Goal: Task Accomplishment & Management: Complete application form

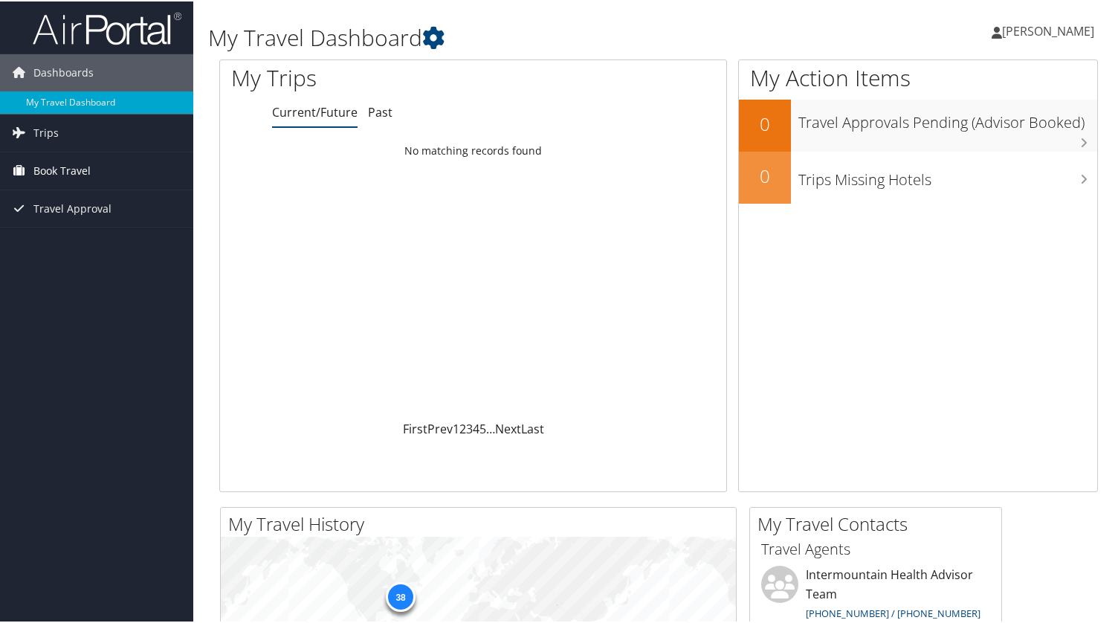
click at [60, 177] on span "Book Travel" at bounding box center [61, 169] width 57 height 37
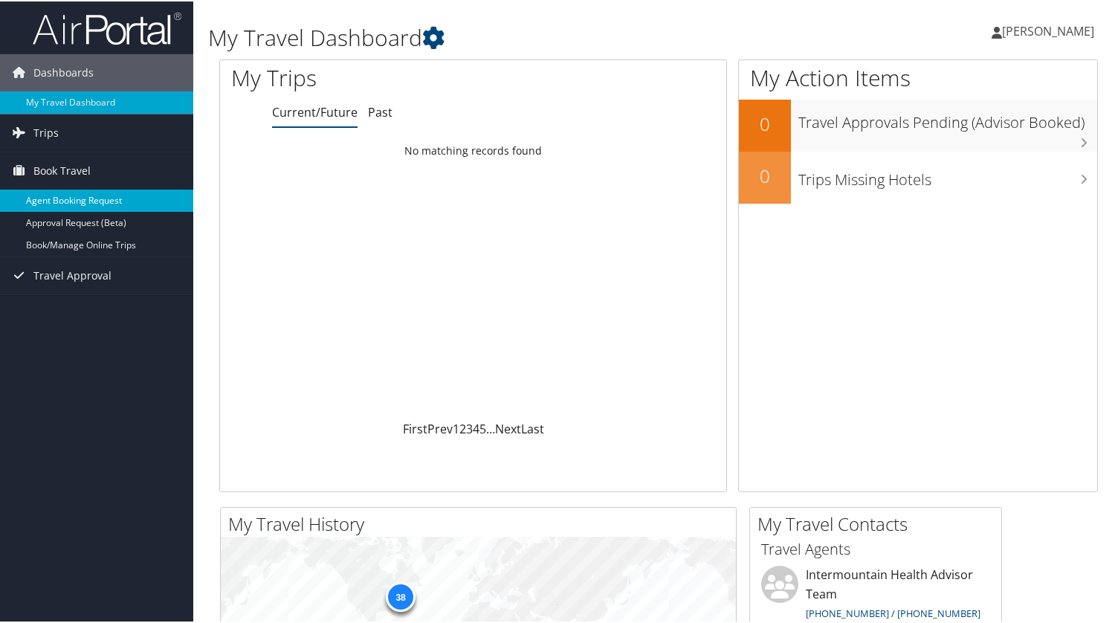
click at [130, 201] on link "Agent Booking Request" at bounding box center [96, 199] width 193 height 22
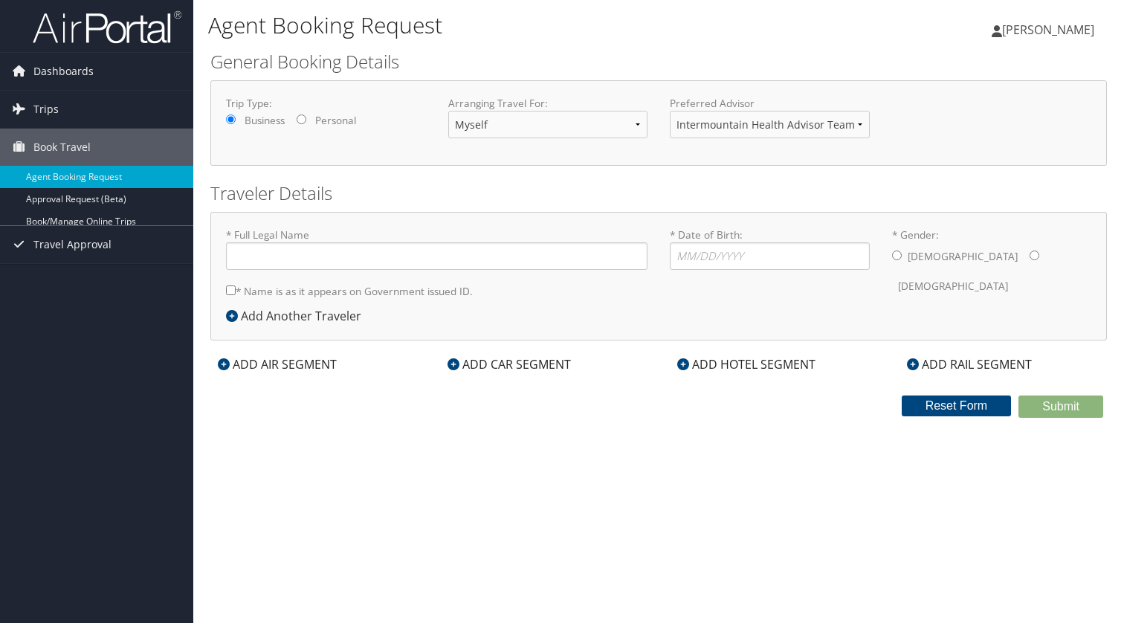
type input "[PERSON_NAME] [PERSON_NAME]"
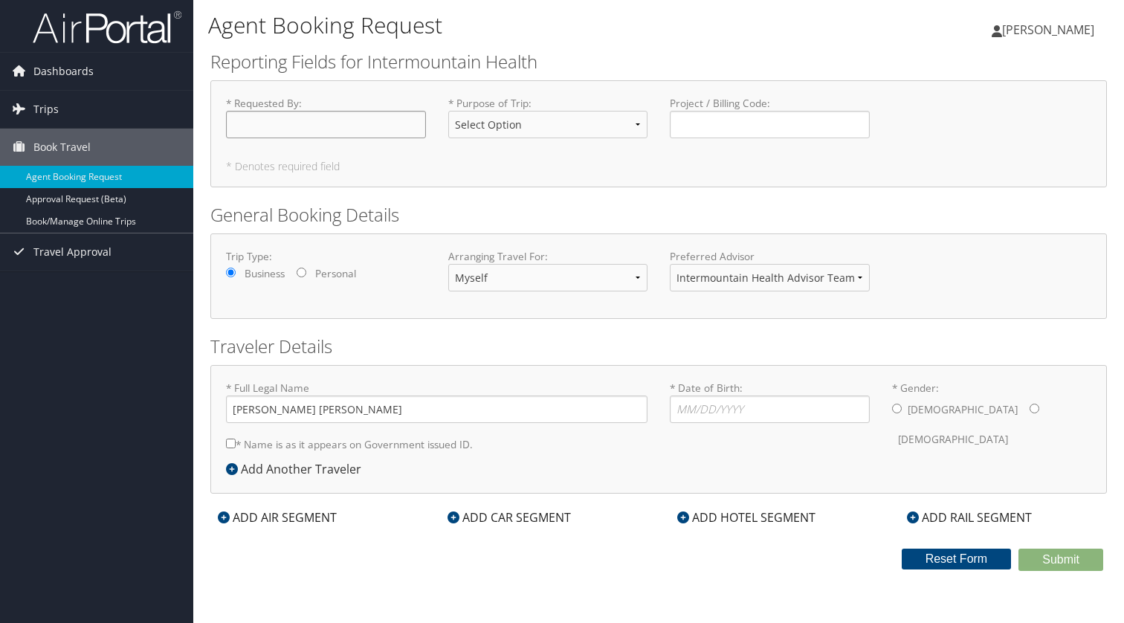
click at [308, 129] on input "* Requested By : Required" at bounding box center [326, 125] width 200 height 28
type input "[PERSON_NAME]"
click at [537, 137] on select "Select Option 3rd Party Reimbursable Business CME Conf or Education Groups Pers…" at bounding box center [548, 125] width 200 height 28
select select "CME"
click at [448, 111] on select "Select Option 3rd Party Reimbursable Business CME Conf or Education Groups Pers…" at bounding box center [548, 125] width 200 height 28
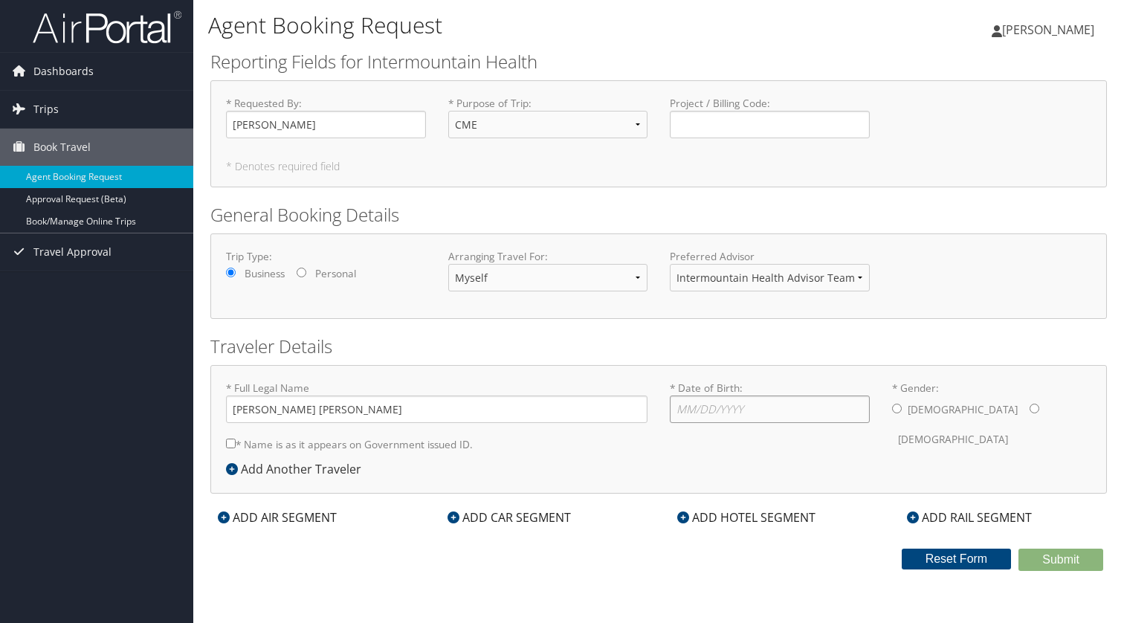
click at [678, 398] on input "* Date of Birth: Invalid Date" at bounding box center [770, 409] width 200 height 28
type input "[DATE]"
click at [1029, 412] on input "* Gender: [DEMOGRAPHIC_DATA] [DEMOGRAPHIC_DATA]" at bounding box center [1034, 409] width 10 height 10
radio input "true"
click at [227, 442] on input "* Name is as it appears on Government issued ID." at bounding box center [231, 444] width 10 height 10
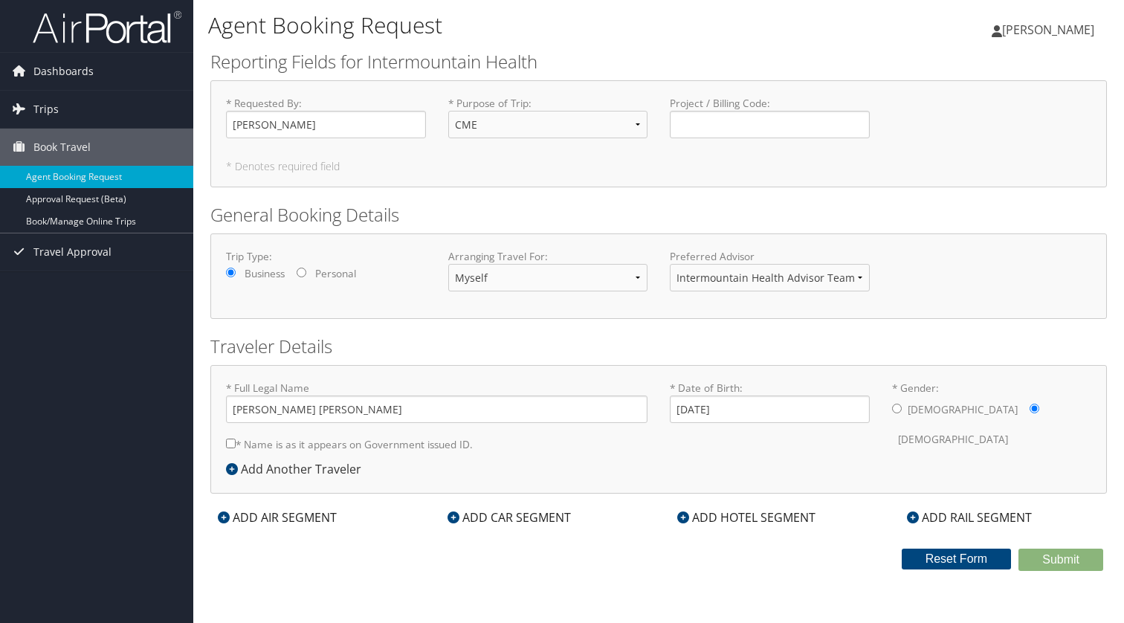
checkbox input "true"
click at [269, 511] on div "ADD AIR SEGMENT" at bounding box center [277, 517] width 134 height 18
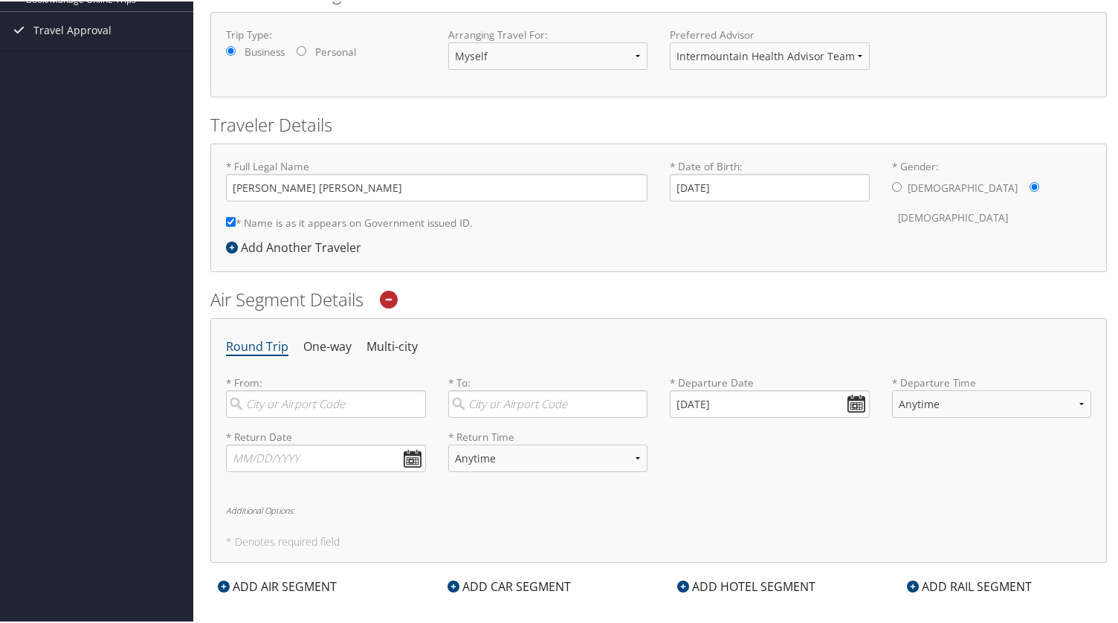
scroll to position [297, 0]
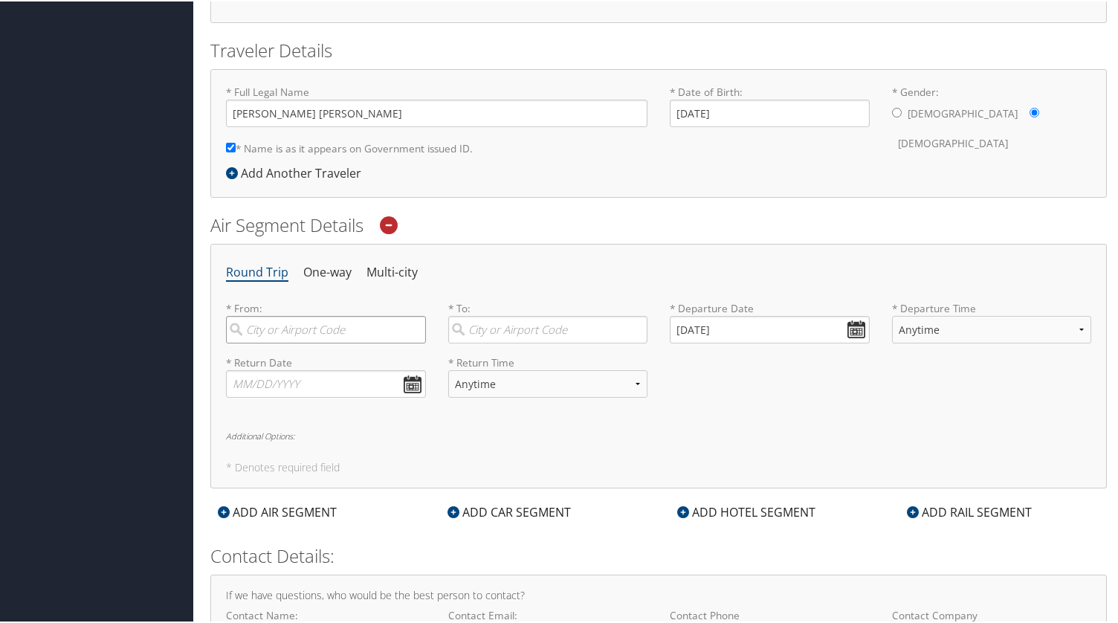
click at [303, 334] on input "search" at bounding box center [326, 328] width 200 height 28
click at [329, 358] on div "[GEOGRAPHIC_DATA] (SLC [US_STATE])" at bounding box center [328, 368] width 180 height 38
click at [329, 342] on input "Salt la" at bounding box center [326, 328] width 200 height 28
type input "[GEOGRAPHIC_DATA] (SLC [US_STATE])"
click at [481, 328] on input "search" at bounding box center [548, 328] width 200 height 28
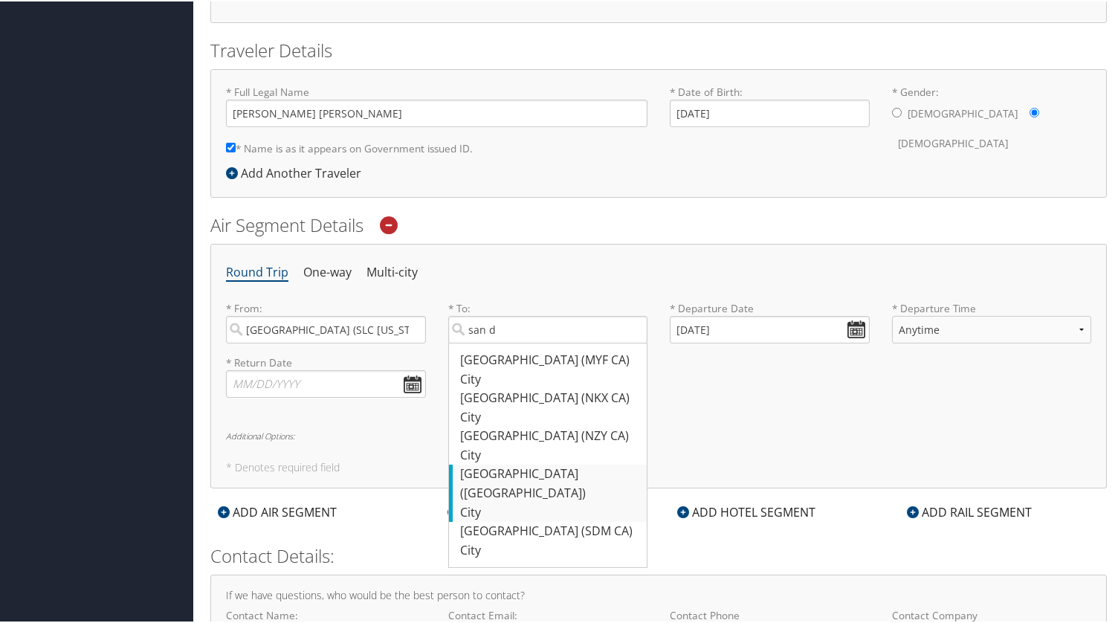
click at [540, 469] on div "[GEOGRAPHIC_DATA] ([GEOGRAPHIC_DATA])" at bounding box center [550, 482] width 180 height 38
click at [540, 342] on input "san d" at bounding box center [548, 328] width 200 height 28
type input "[GEOGRAPHIC_DATA] ([GEOGRAPHIC_DATA])"
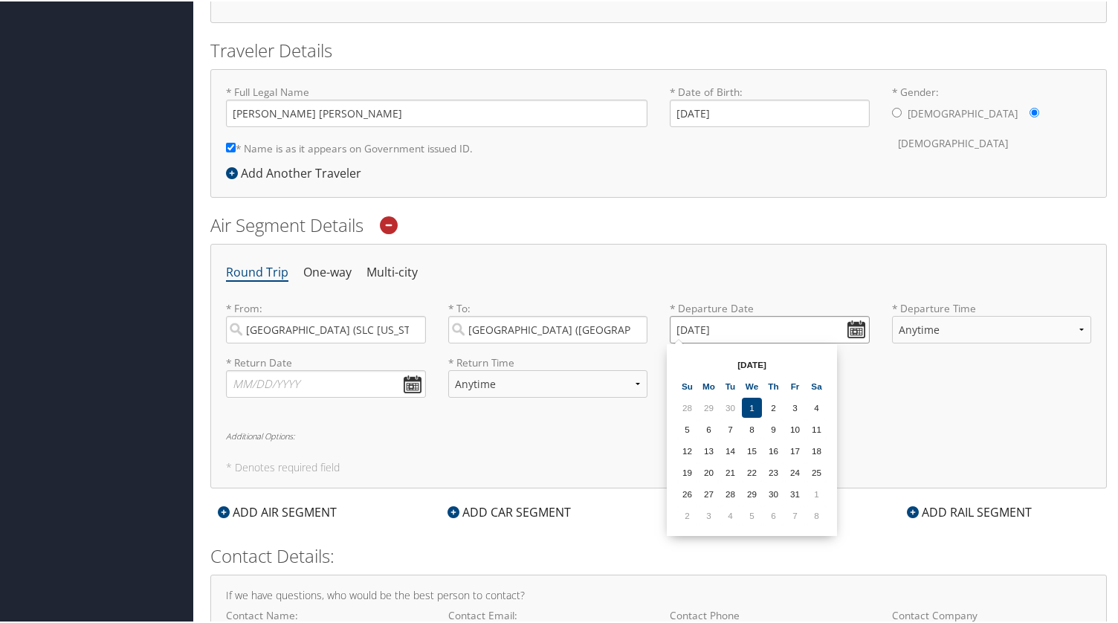
click at [853, 328] on input "[DATE]" at bounding box center [770, 328] width 200 height 28
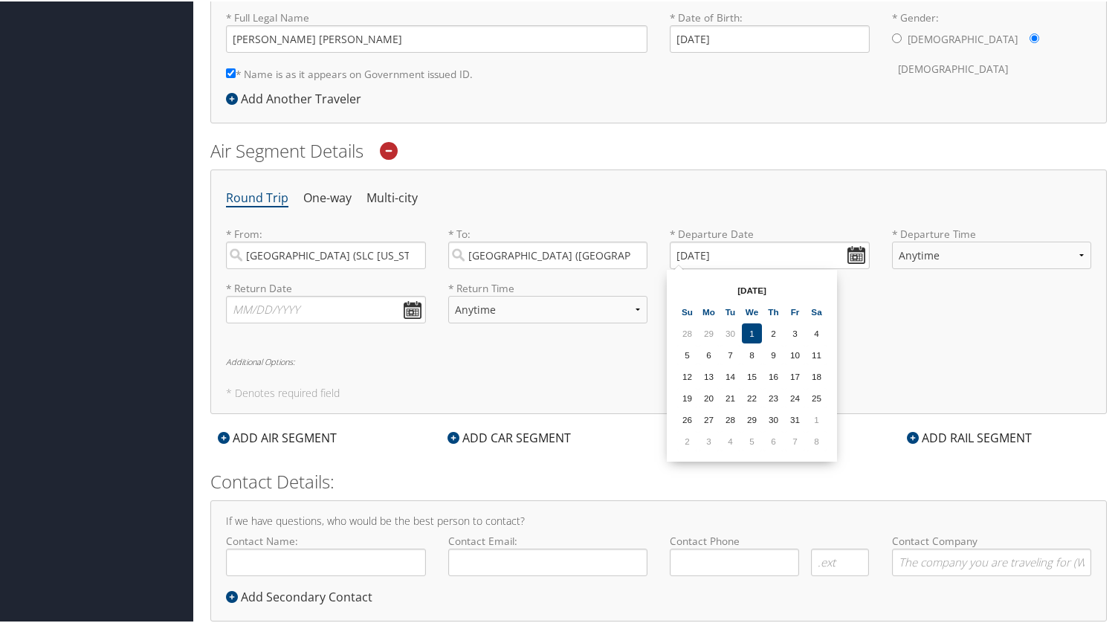
click at [760, 288] on th "[DATE]" at bounding box center [752, 289] width 106 height 20
click at [771, 259] on input "[DATE]" at bounding box center [770, 254] width 200 height 28
click at [841, 255] on input "[DATE]" at bounding box center [770, 254] width 200 height 28
click at [861, 253] on input "[DATE]" at bounding box center [770, 254] width 200 height 28
click at [775, 288] on th "[DATE]" at bounding box center [752, 289] width 106 height 20
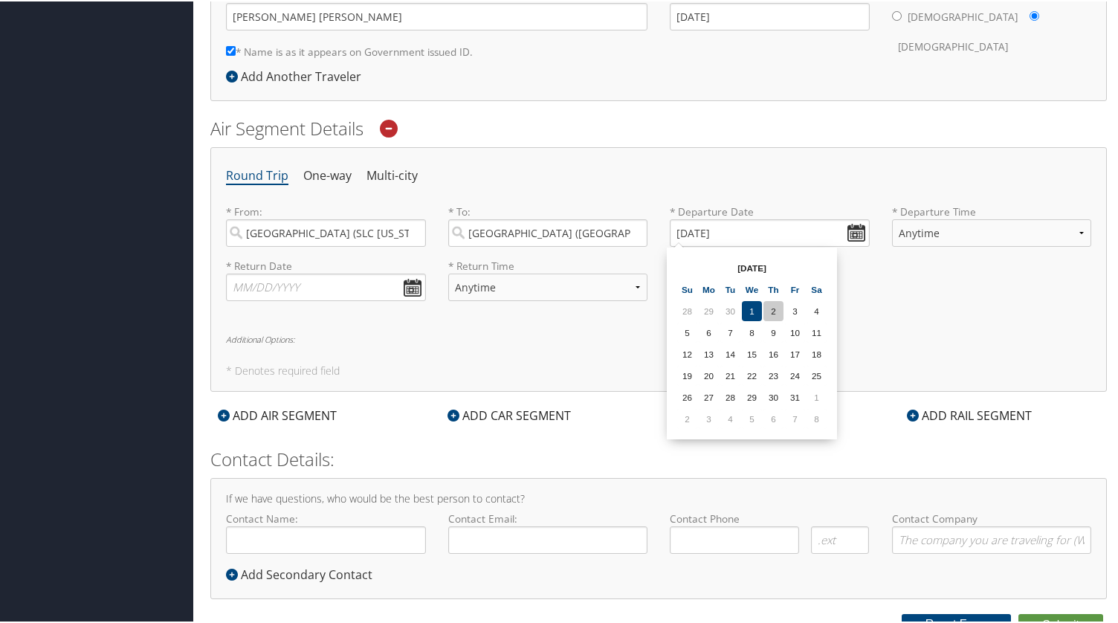
scroll to position [406, 0]
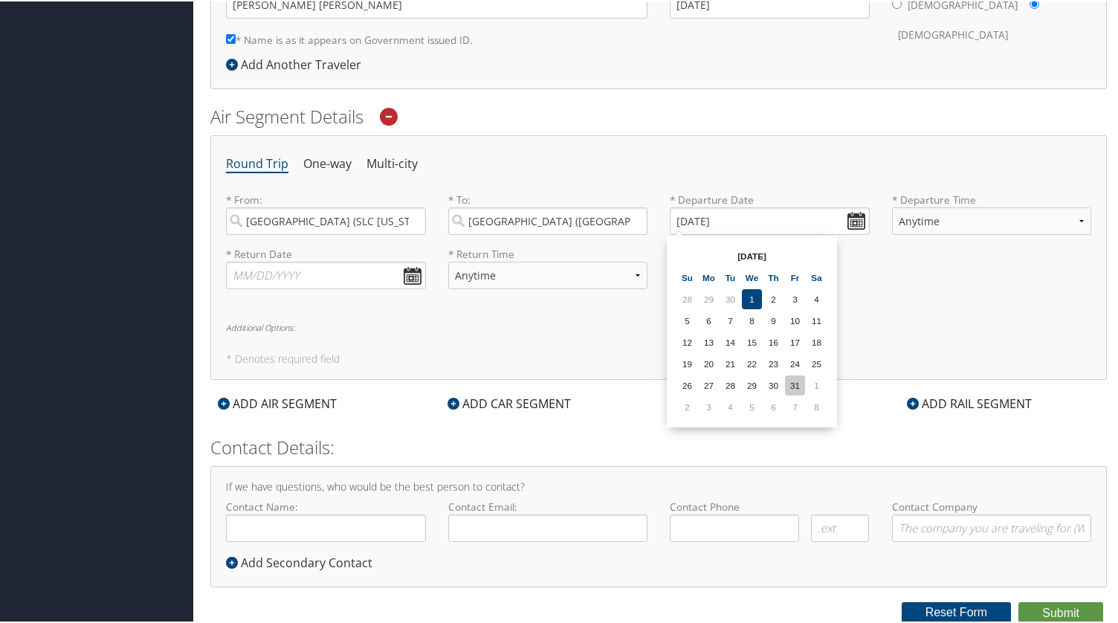
click at [803, 381] on td "31" at bounding box center [795, 384] width 20 height 20
type input "[DATE]"
click at [857, 221] on input "[DATE]" at bounding box center [770, 220] width 200 height 28
click at [752, 255] on th "[DATE]" at bounding box center [752, 255] width 106 height 20
click at [745, 224] on input "[DATE]" at bounding box center [770, 220] width 200 height 28
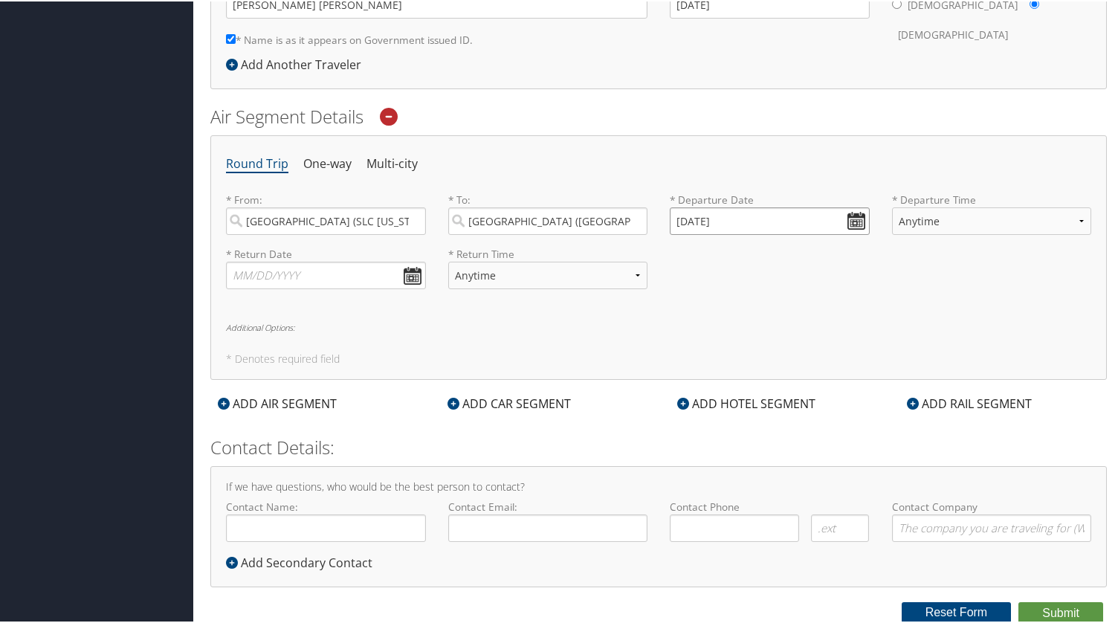
drag, startPoint x: 755, startPoint y: 219, endPoint x: 647, endPoint y: 218, distance: 108.5
click at [647, 218] on div "* From: [GEOGRAPHIC_DATA] ([GEOGRAPHIC_DATA] [US_STATE]) Required * To: [GEOGRA…" at bounding box center [658, 218] width 887 height 54
click at [736, 218] on input "01/01/0202" at bounding box center [770, 220] width 200 height 28
click at [725, 215] on input "01/01/0202" at bounding box center [770, 220] width 200 height 28
click at [705, 219] on input "01/01/0202" at bounding box center [770, 220] width 200 height 28
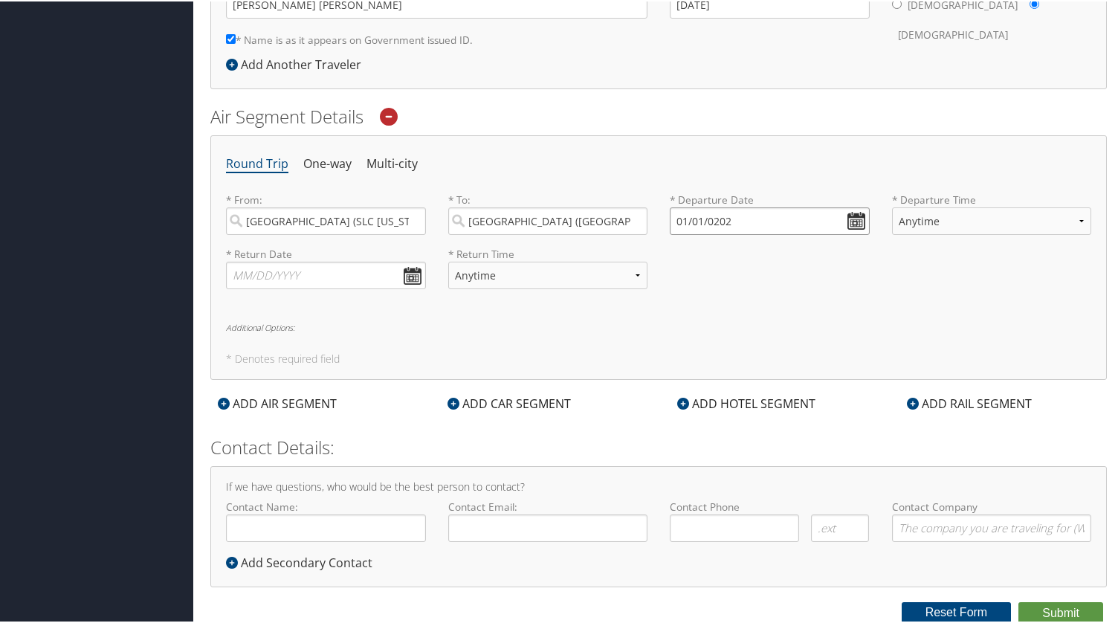
click at [673, 219] on input "01/01/0202" at bounding box center [770, 220] width 200 height 28
click at [682, 219] on input "01/01/0202" at bounding box center [770, 220] width 200 height 28
type input "01/01/0202"
click at [934, 305] on div "Round Trip One-way Multi-city * From: [GEOGRAPHIC_DATA] ([GEOGRAPHIC_DATA] [US_…" at bounding box center [658, 256] width 896 height 245
click at [849, 227] on input "01/01/0202" at bounding box center [770, 220] width 200 height 28
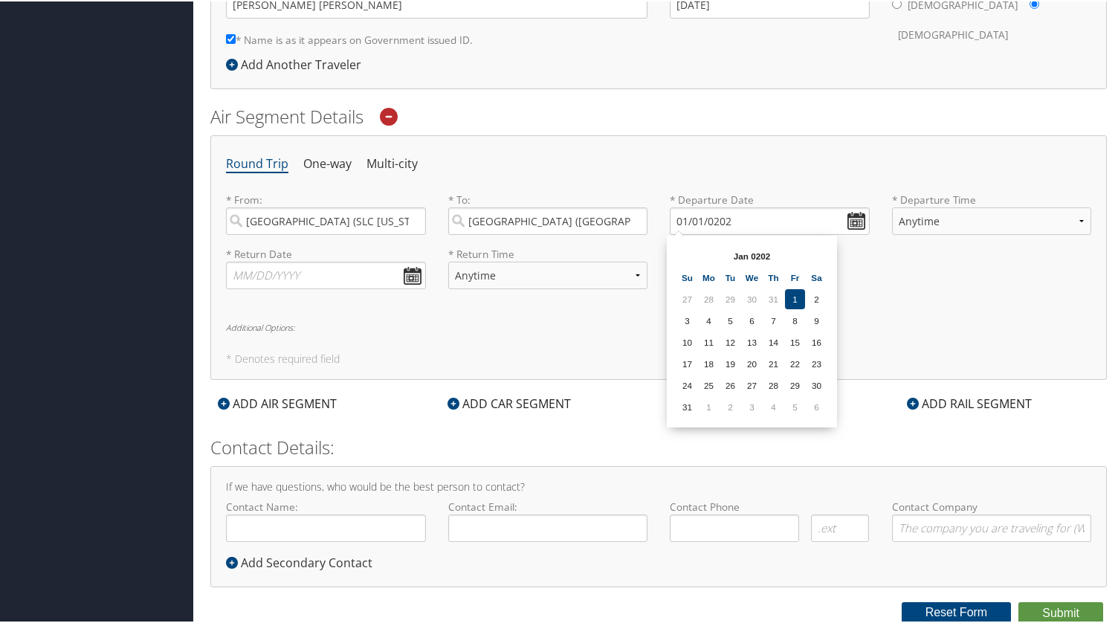
click at [751, 248] on th "Jan 0202" at bounding box center [752, 255] width 106 height 20
click at [783, 255] on th "Jan 0202" at bounding box center [752, 255] width 106 height 20
click at [722, 224] on input "01/01/0202" at bounding box center [770, 220] width 200 height 28
click at [722, 223] on input "01/01/0202" at bounding box center [770, 220] width 200 height 28
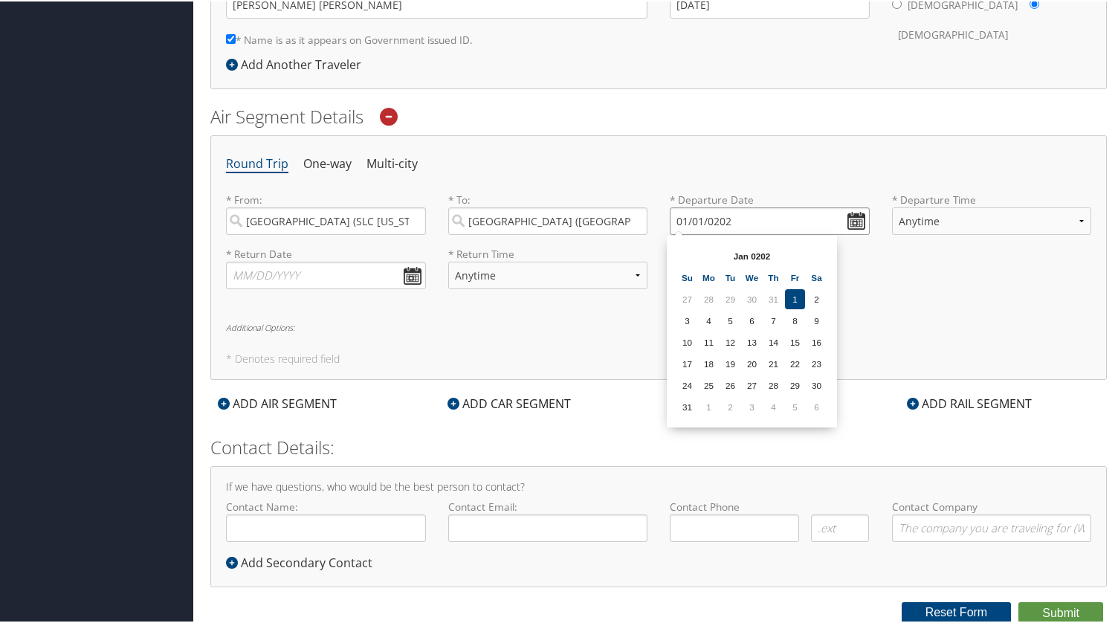
click at [722, 223] on input "01/01/0202" at bounding box center [770, 220] width 200 height 28
click at [856, 220] on input "Invalid date" at bounding box center [770, 220] width 200 height 28
click at [760, 256] on th "[DATE]" at bounding box center [752, 255] width 106 height 20
click at [772, 256] on th "[DATE]" at bounding box center [752, 255] width 106 height 20
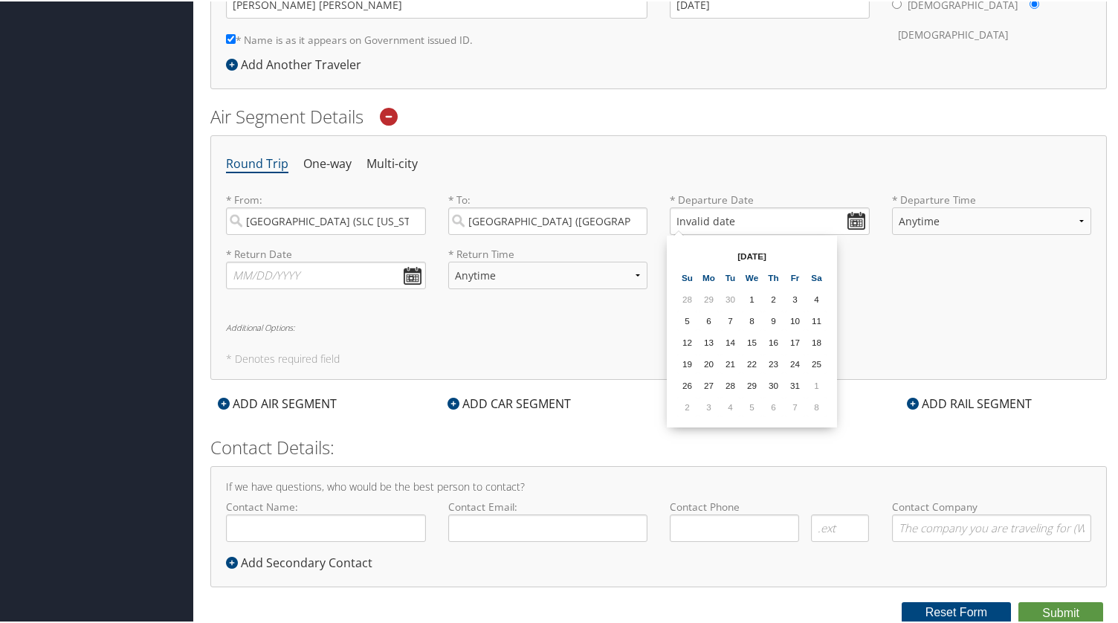
click at [751, 257] on th "[DATE]" at bounding box center [752, 255] width 106 height 20
click at [801, 407] on td "7" at bounding box center [795, 405] width 20 height 20
click at [697, 220] on input "[DATE]" at bounding box center [770, 220] width 200 height 28
click at [776, 343] on td "13" at bounding box center [773, 341] width 20 height 20
type input "[DATE]"
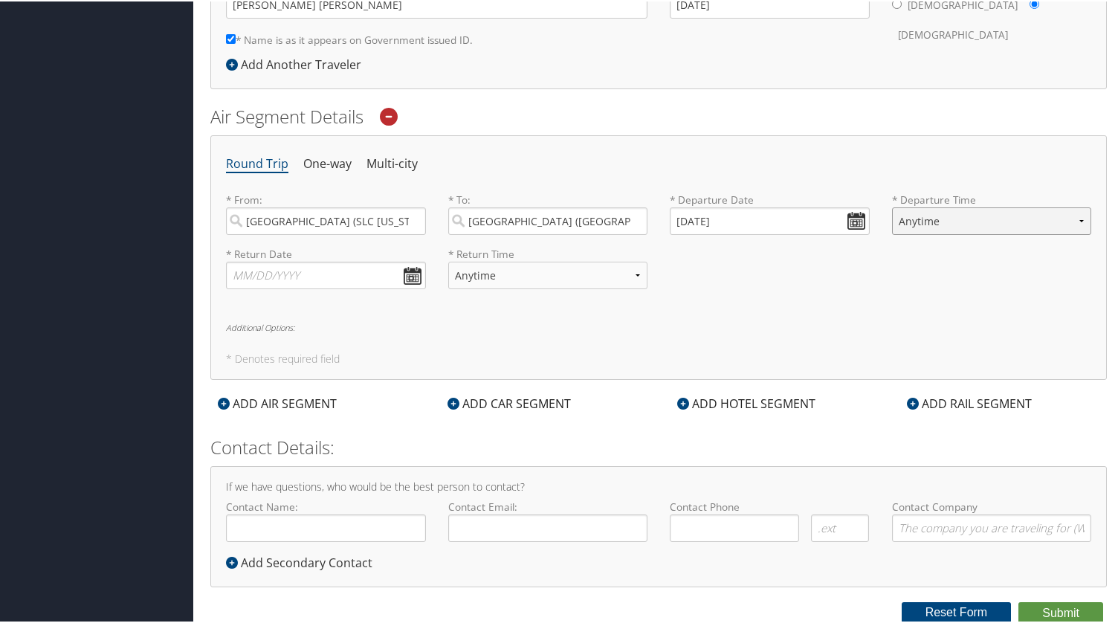
click at [969, 206] on select "Anytime Early Morning (5AM-7AM) Morning (7AM-12PM) Afternoon (12PM-5PM) Evening…" at bounding box center [992, 220] width 200 height 28
select select "7AM-12PM"
click at [892, 206] on select "Anytime Early Morning (5AM-7AM) Morning (7AM-12PM) Afternoon (12PM-5PM) Evening…" at bounding box center [992, 220] width 200 height 28
click at [407, 274] on input "text" at bounding box center [326, 274] width 200 height 28
click at [328, 308] on th "[DATE]" at bounding box center [311, 309] width 106 height 20
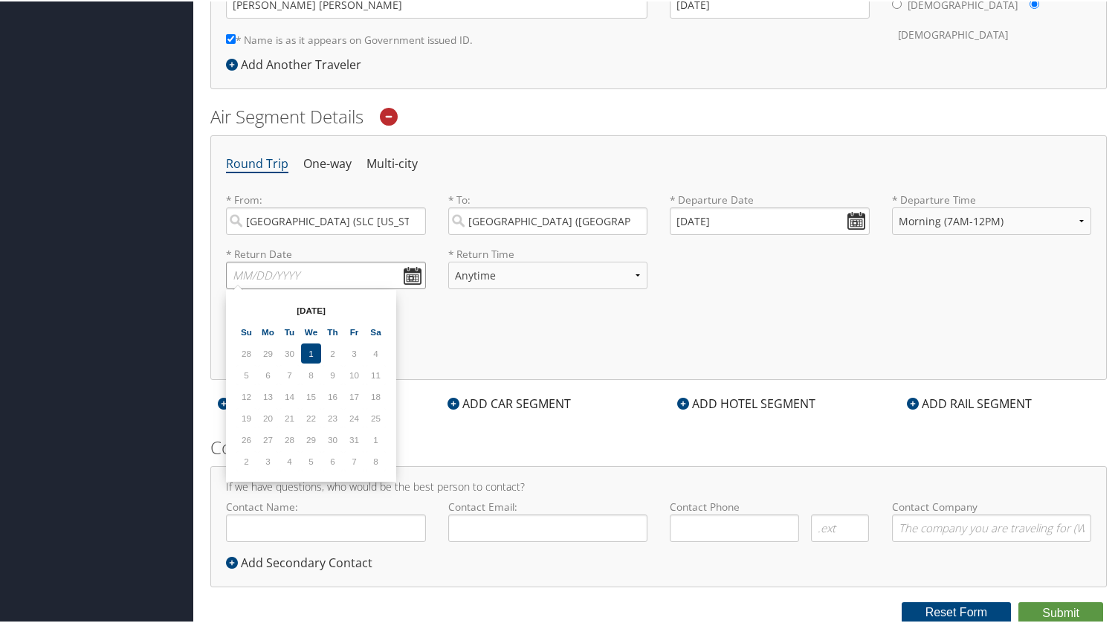
click at [242, 272] on input "text" at bounding box center [326, 274] width 200 height 28
type input "[DATE]"
click at [492, 280] on select "Anytime Early Morning (5AM-7AM) Morning (7AM-12PM) Afternoon (12PM-5PM) Evening…" at bounding box center [548, 274] width 200 height 28
select select "5PM-10PM"
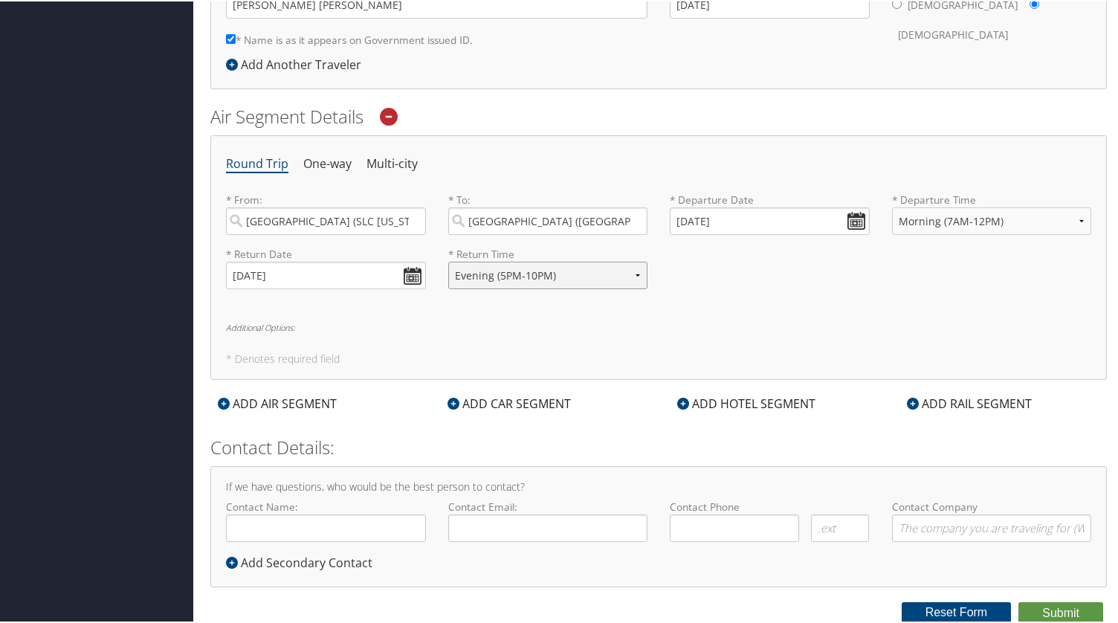
click at [448, 260] on select "Anytime Early Morning (5AM-7AM) Morning (7AM-12PM) Afternoon (12PM-5PM) Evening…" at bounding box center [548, 274] width 200 height 28
click at [756, 398] on div "ADD HOTEL SEGMENT" at bounding box center [746, 402] width 153 height 18
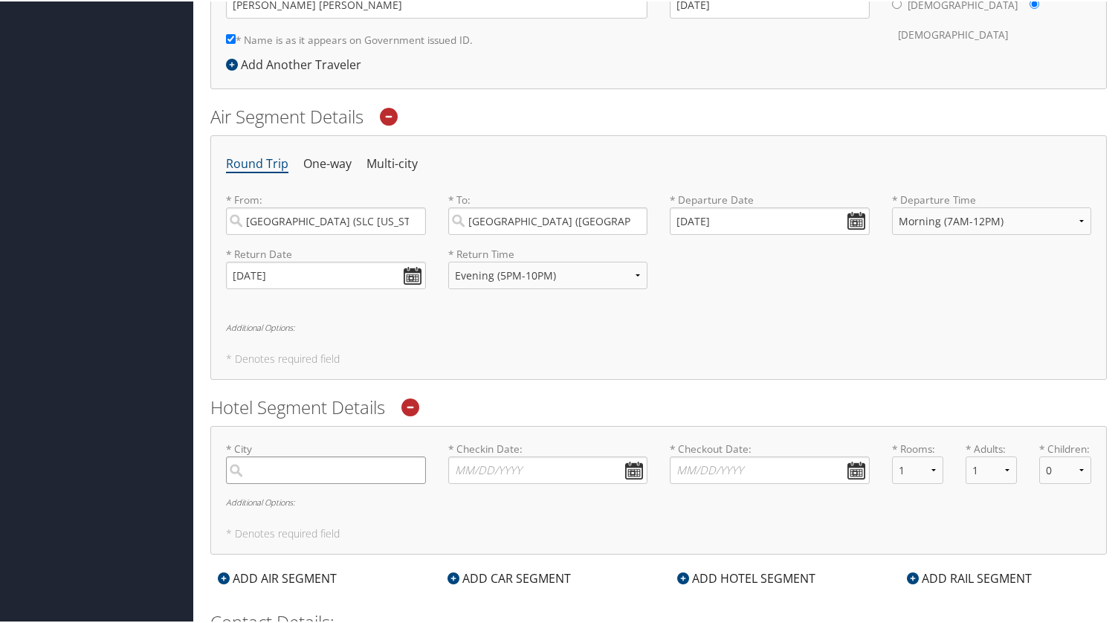
click at [320, 464] on input "search" at bounding box center [326, 469] width 200 height 28
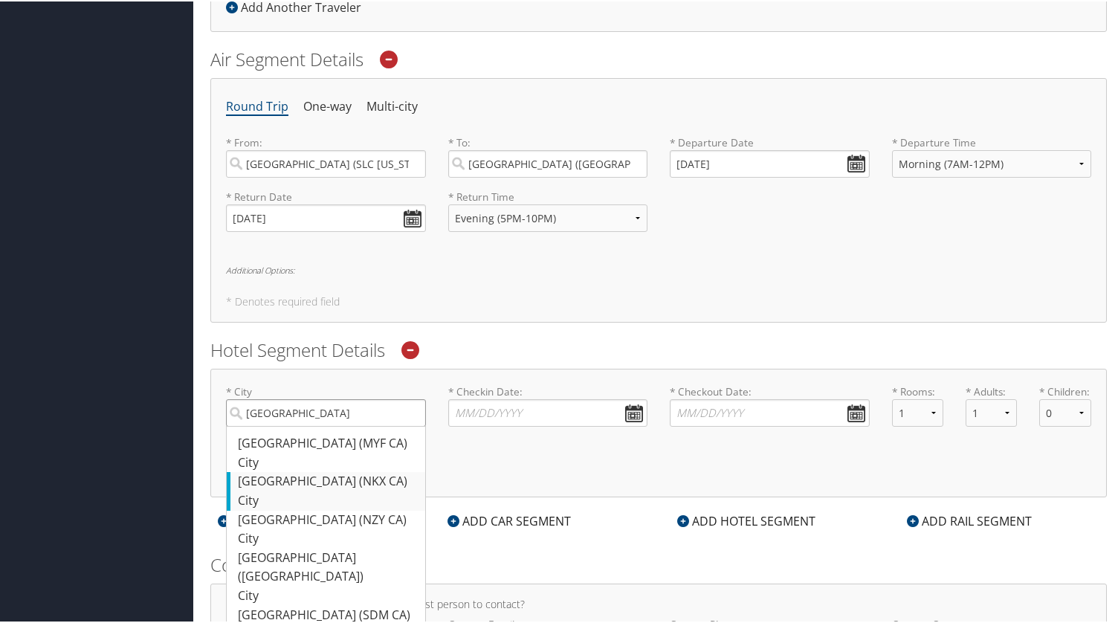
scroll to position [480, 0]
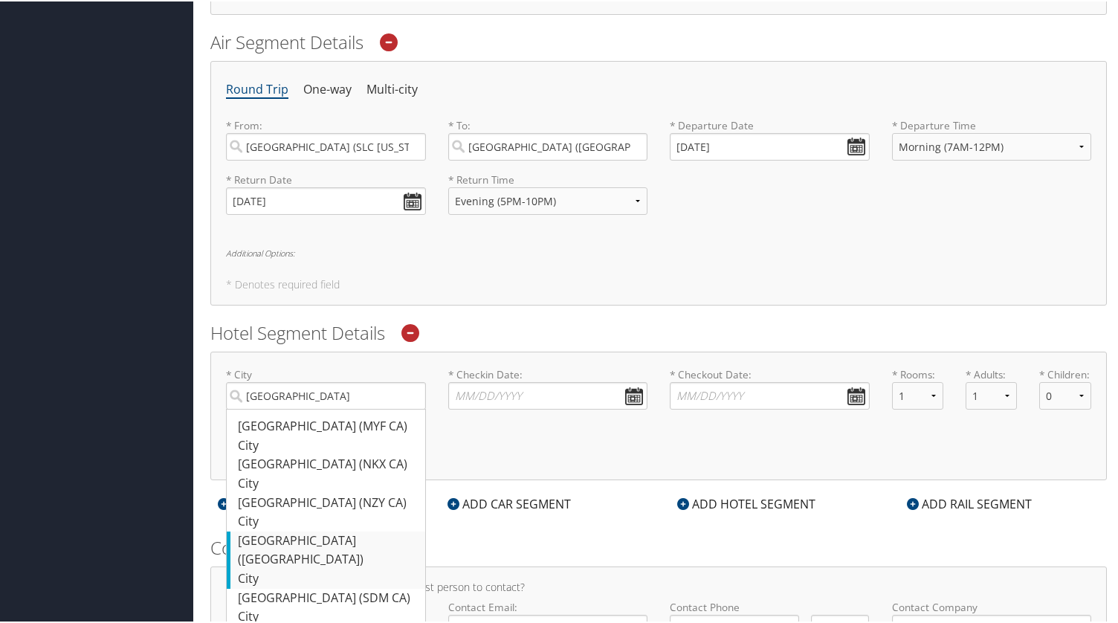
click at [320, 533] on div "[GEOGRAPHIC_DATA] ([GEOGRAPHIC_DATA])" at bounding box center [328, 549] width 180 height 38
click at [320, 408] on input "[GEOGRAPHIC_DATA]" at bounding box center [326, 395] width 200 height 28
type input "[GEOGRAPHIC_DATA]"
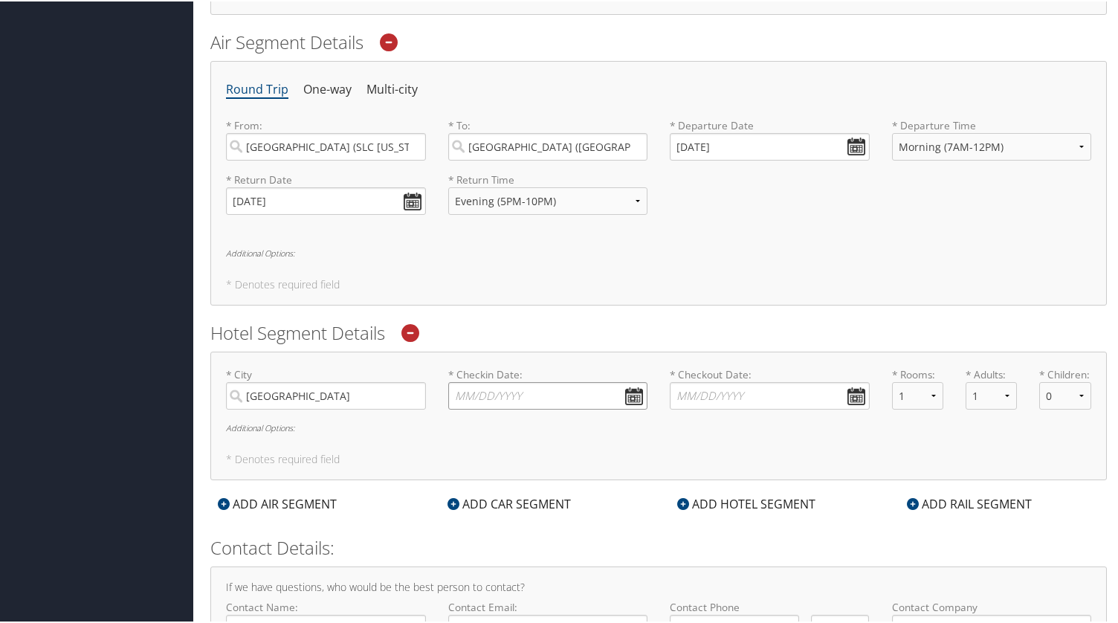
click at [627, 398] on input "* Checkin Date: Dates must be valid" at bounding box center [548, 395] width 200 height 28
type input "[DATE]"
click at [687, 390] on input "* Checkout Date: Dates must be valid" at bounding box center [770, 395] width 200 height 28
type input "[DATE]"
click at [1004, 394] on select "1 2 3 4 5" at bounding box center [991, 395] width 51 height 28
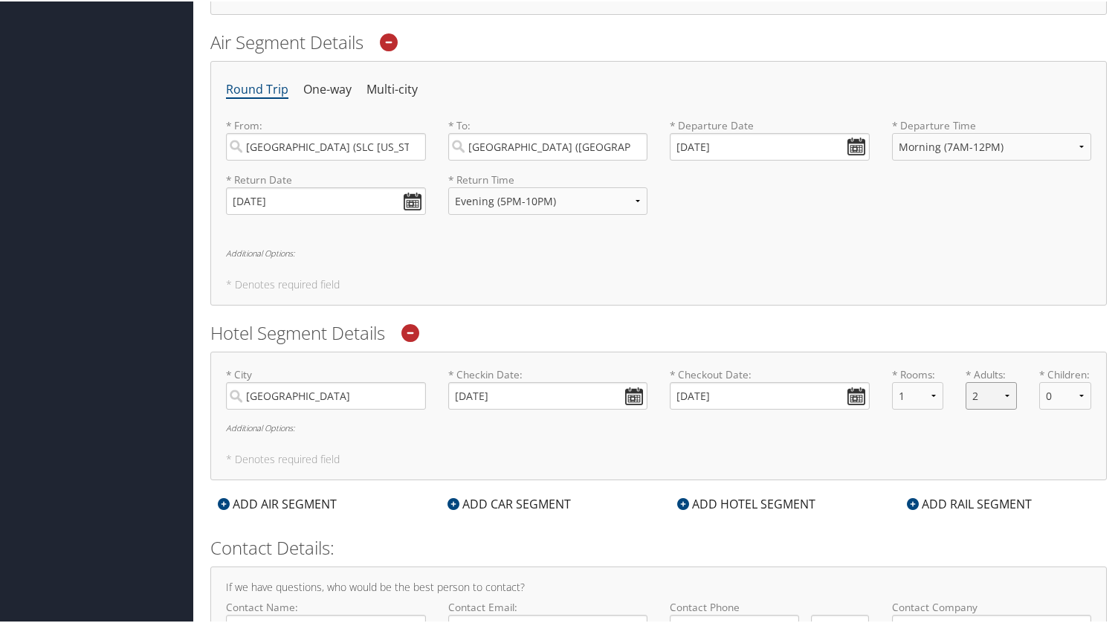
click at [966, 381] on select "1 2 3 4 5" at bounding box center [991, 395] width 51 height 28
click at [999, 395] on select "1 2 3 4 5" at bounding box center [991, 395] width 51 height 28
select select "3"
click at [966, 381] on select "1 2 3 4 5" at bounding box center [991, 395] width 51 height 28
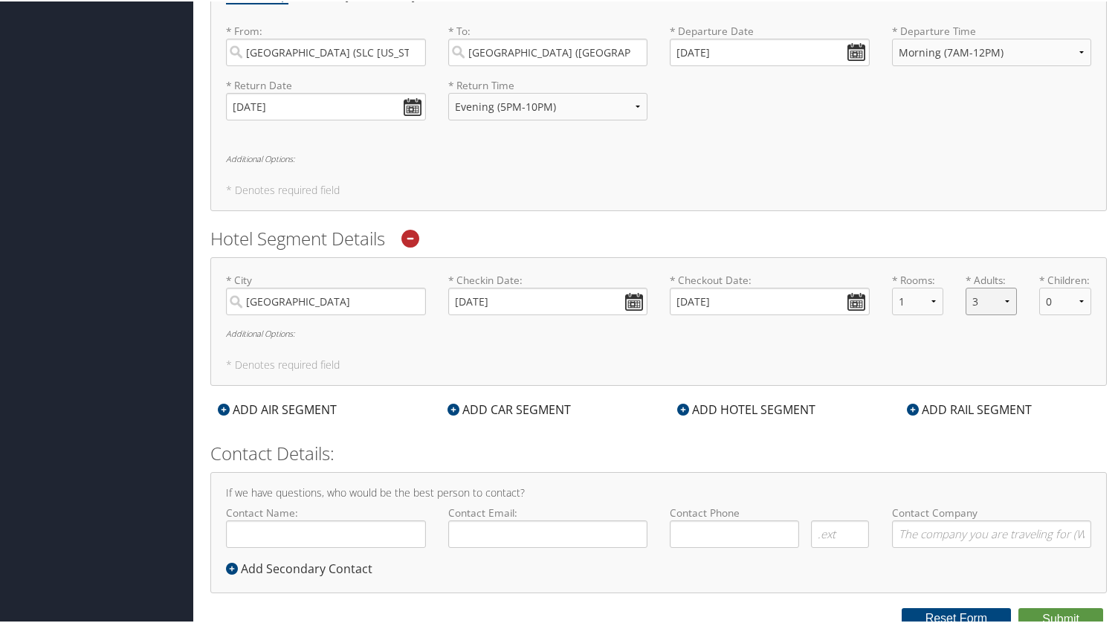
scroll to position [581, 0]
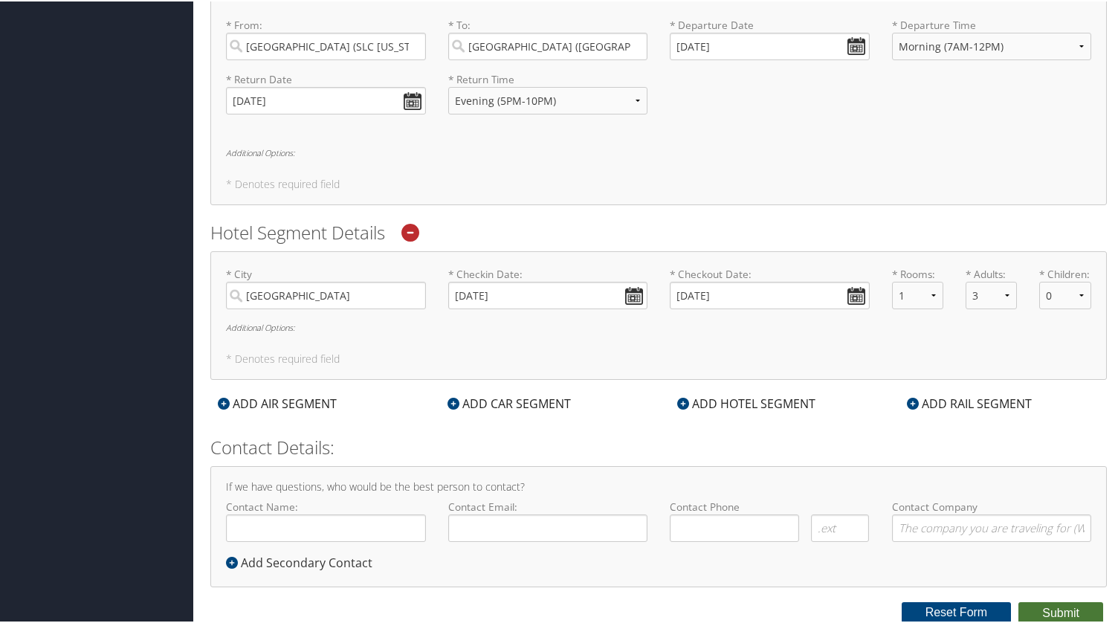
click at [1035, 610] on button "Submit" at bounding box center [1060, 612] width 85 height 22
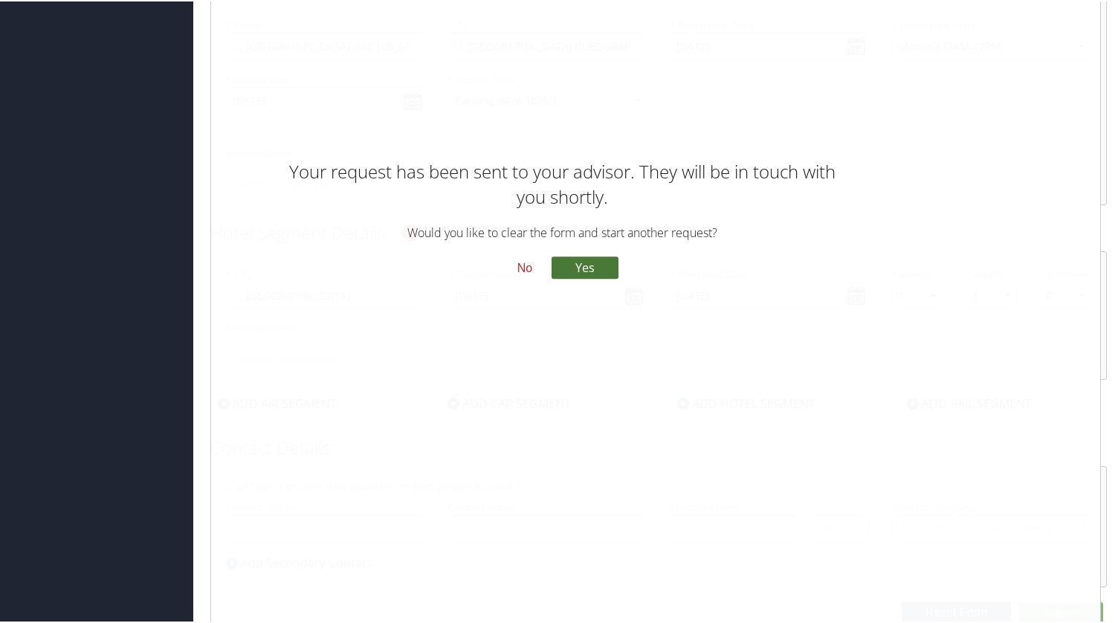
click at [563, 256] on button "Yes" at bounding box center [585, 266] width 67 height 22
